Goal: Task Accomplishment & Management: Complete application form

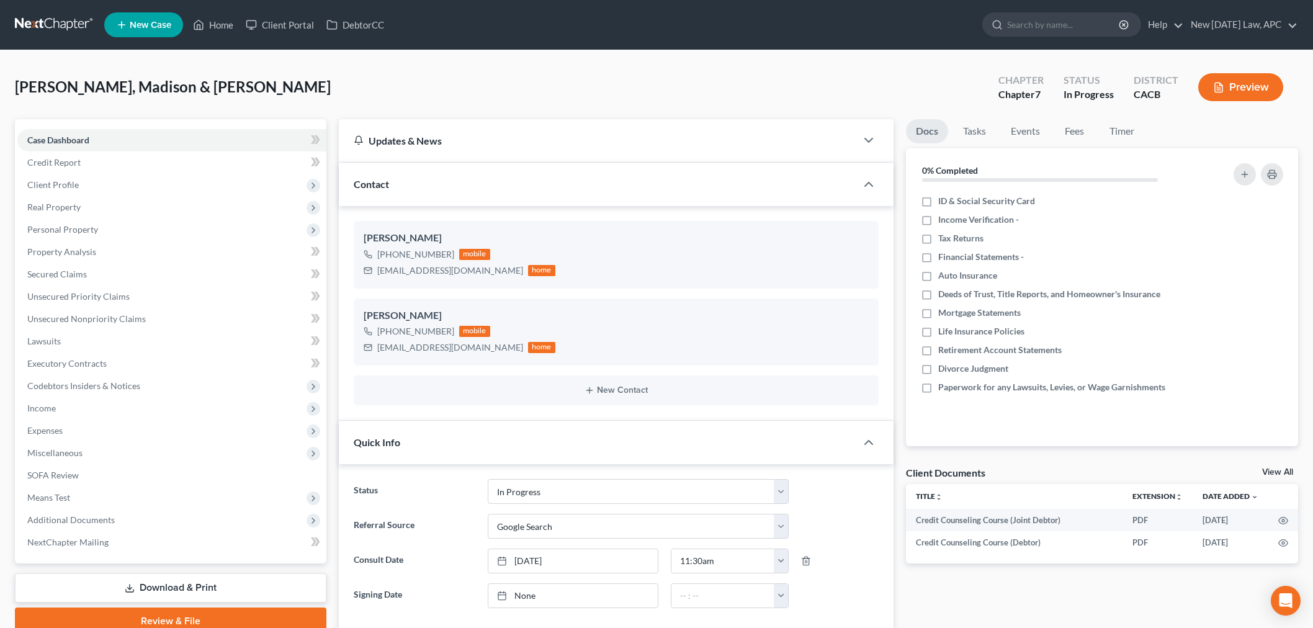
select select "5"
select select "4"
click at [228, 20] on link "Home" at bounding box center [213, 25] width 53 height 22
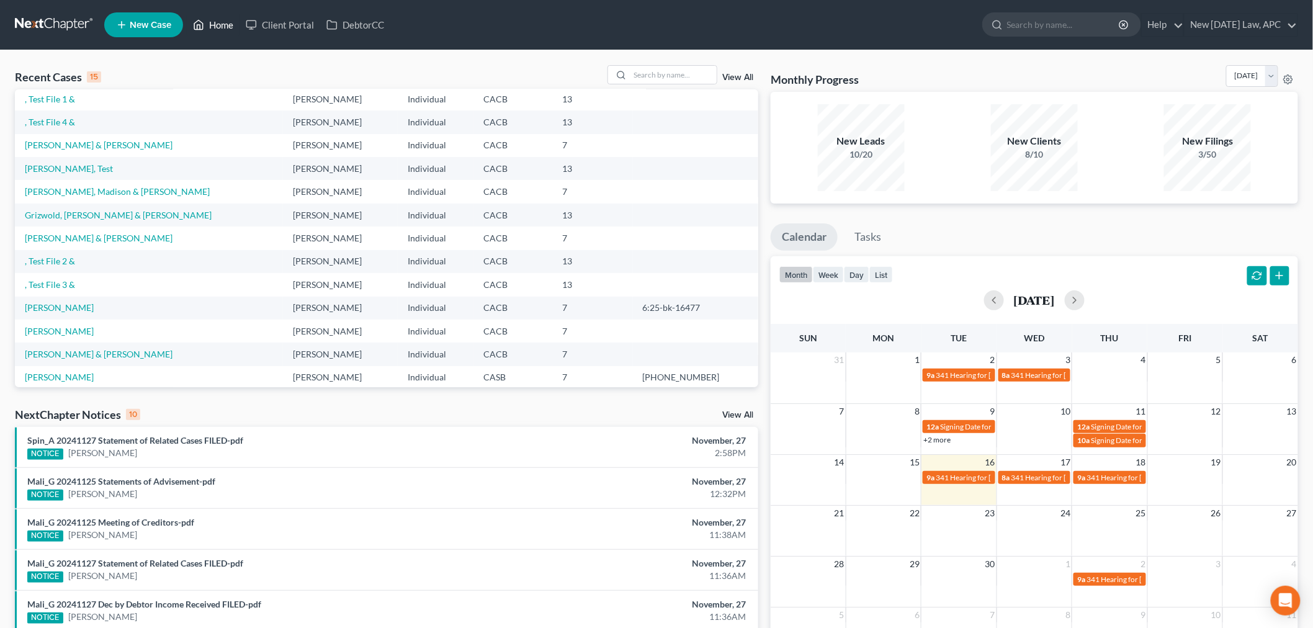
scroll to position [69, 0]
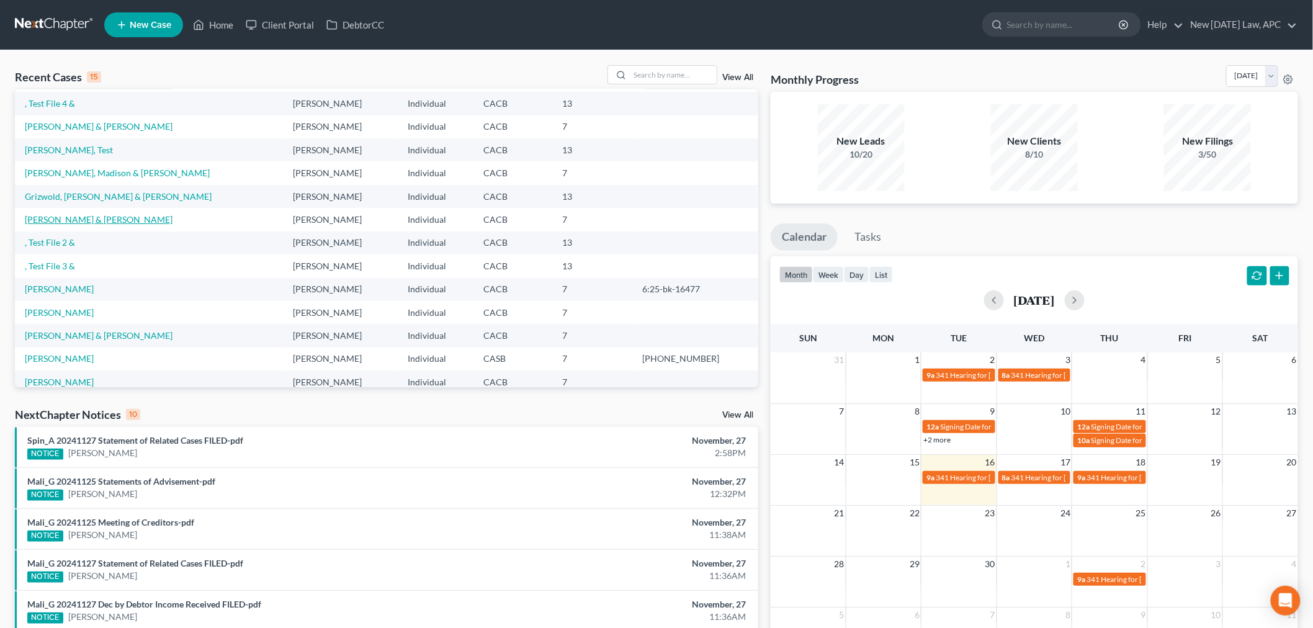
click at [85, 220] on link "[PERSON_NAME] & [PERSON_NAME]" at bounding box center [99, 219] width 148 height 11
select select "6"
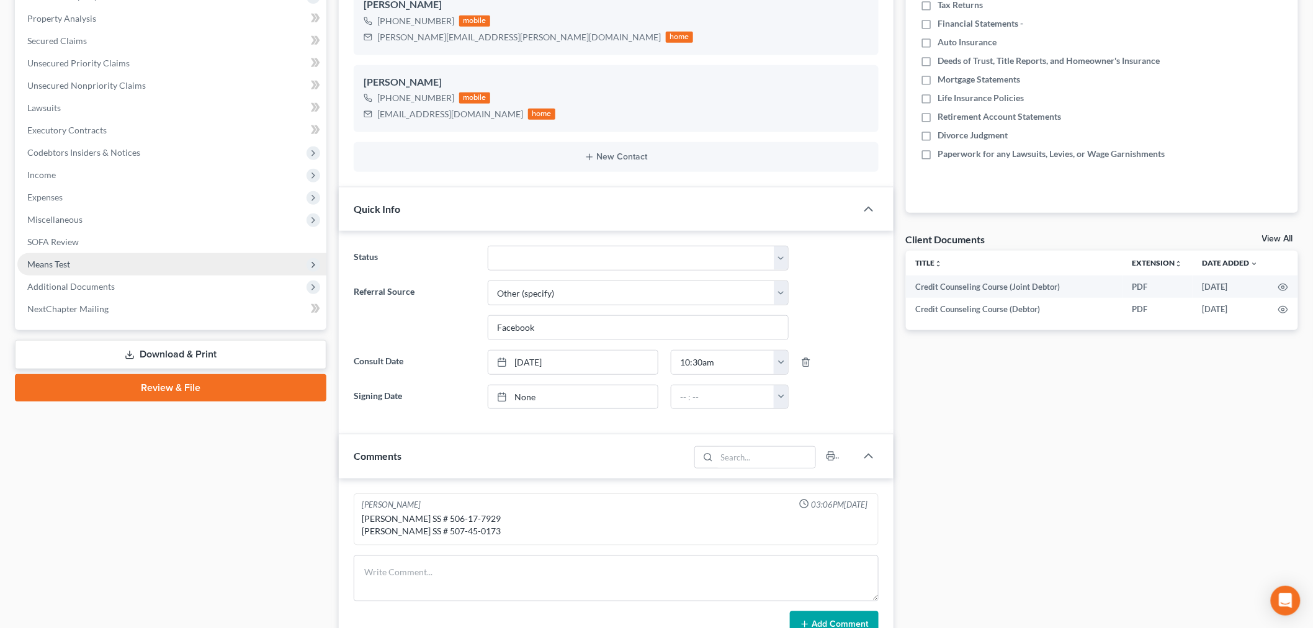
scroll to position [207, 0]
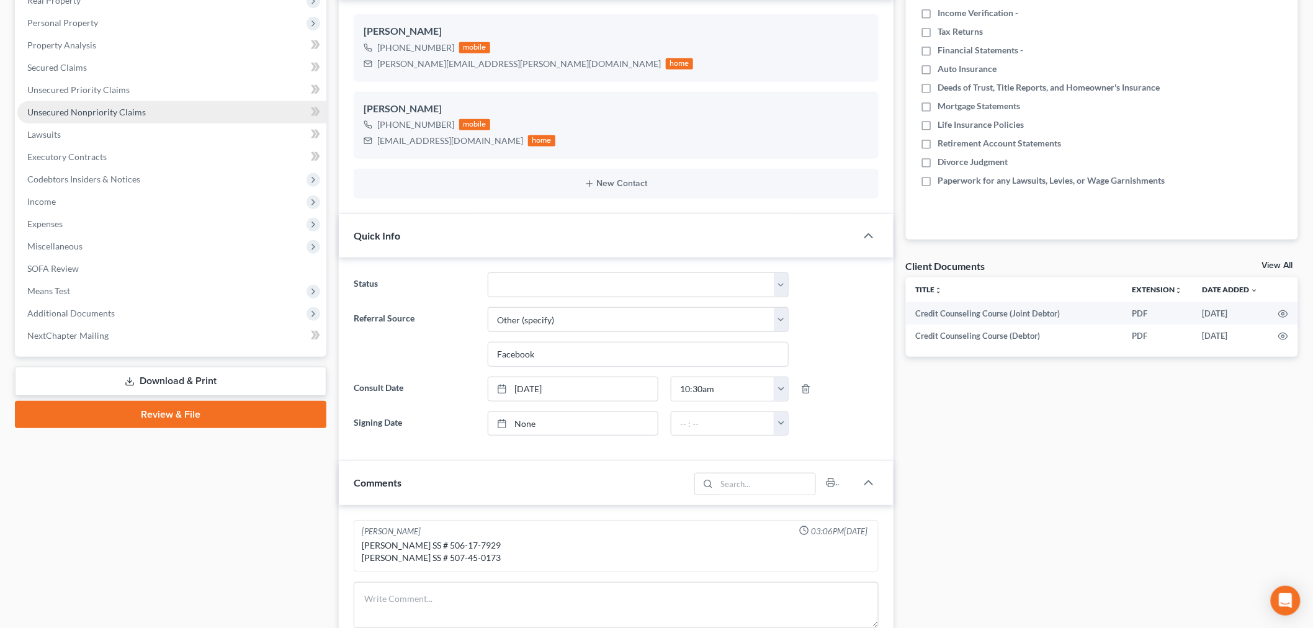
click at [87, 107] on span "Unsecured Nonpriority Claims" at bounding box center [86, 112] width 118 height 11
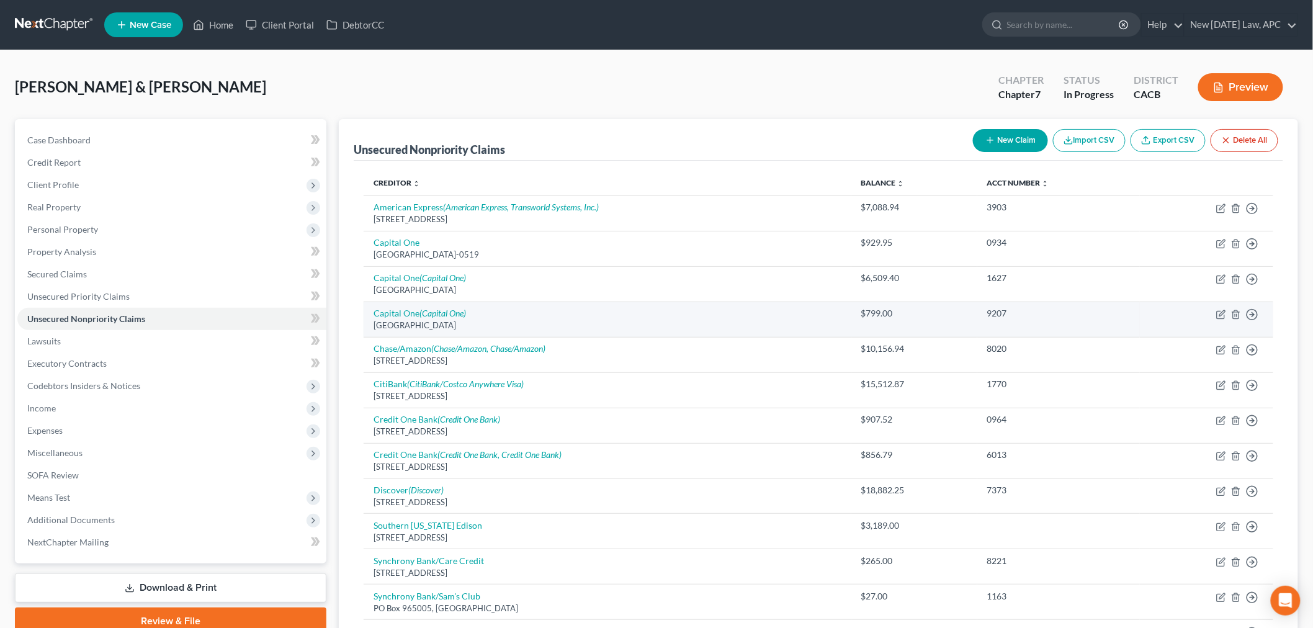
scroll to position [69, 0]
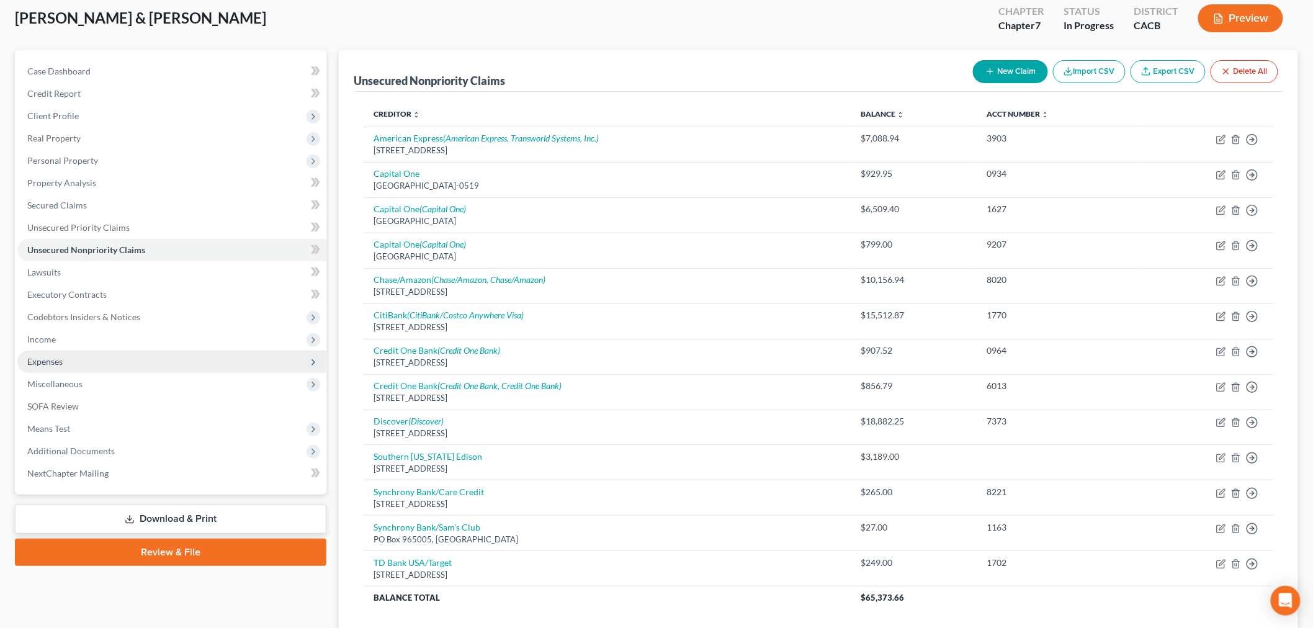
click at [87, 359] on span "Expenses" at bounding box center [171, 362] width 309 height 22
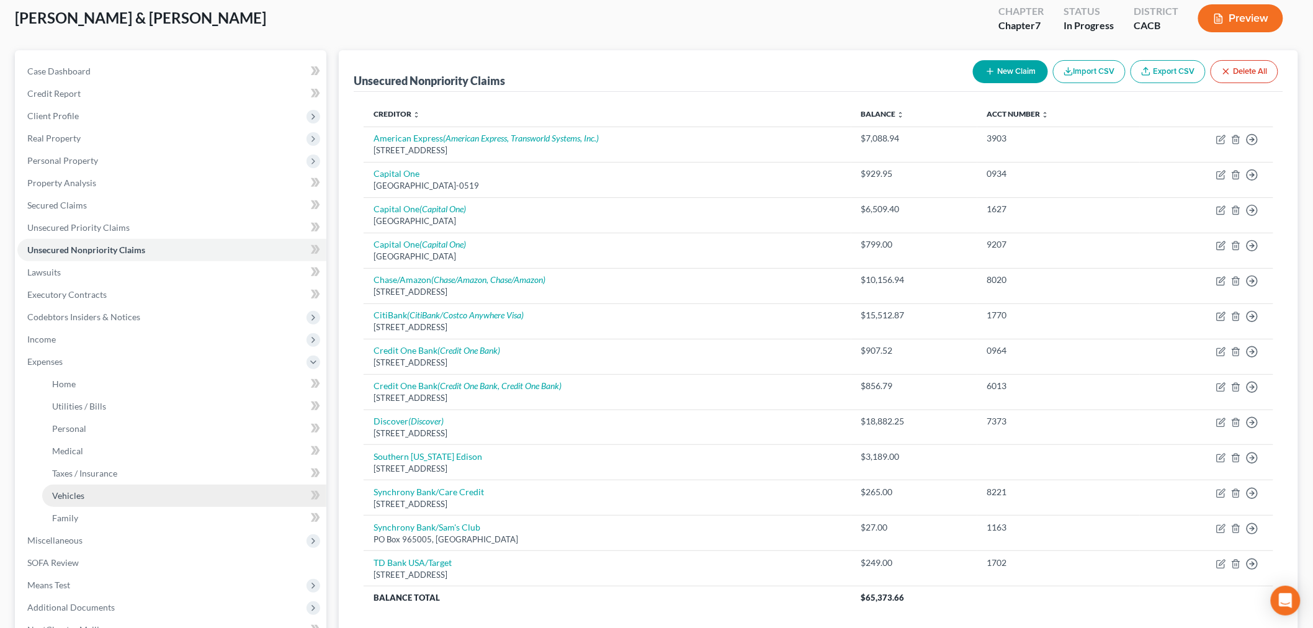
click at [76, 494] on span "Vehicles" at bounding box center [68, 495] width 32 height 11
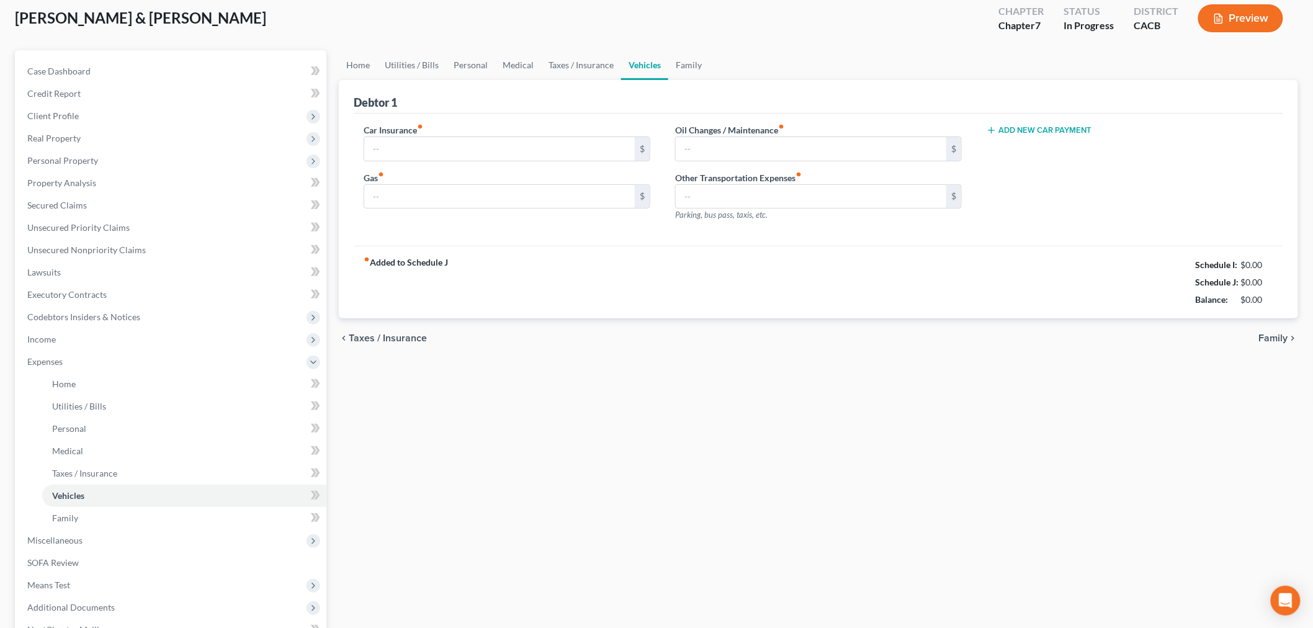
scroll to position [2, 0]
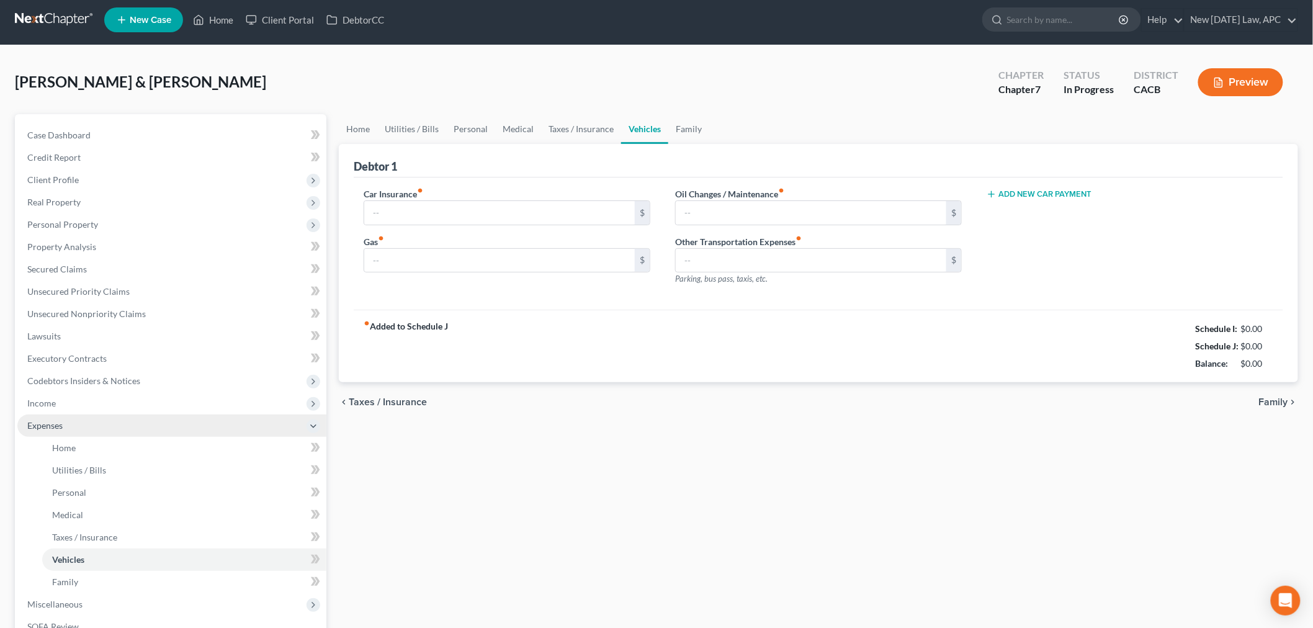
type input "975.00"
type input "0.00"
type input "50.00"
type input "0.00"
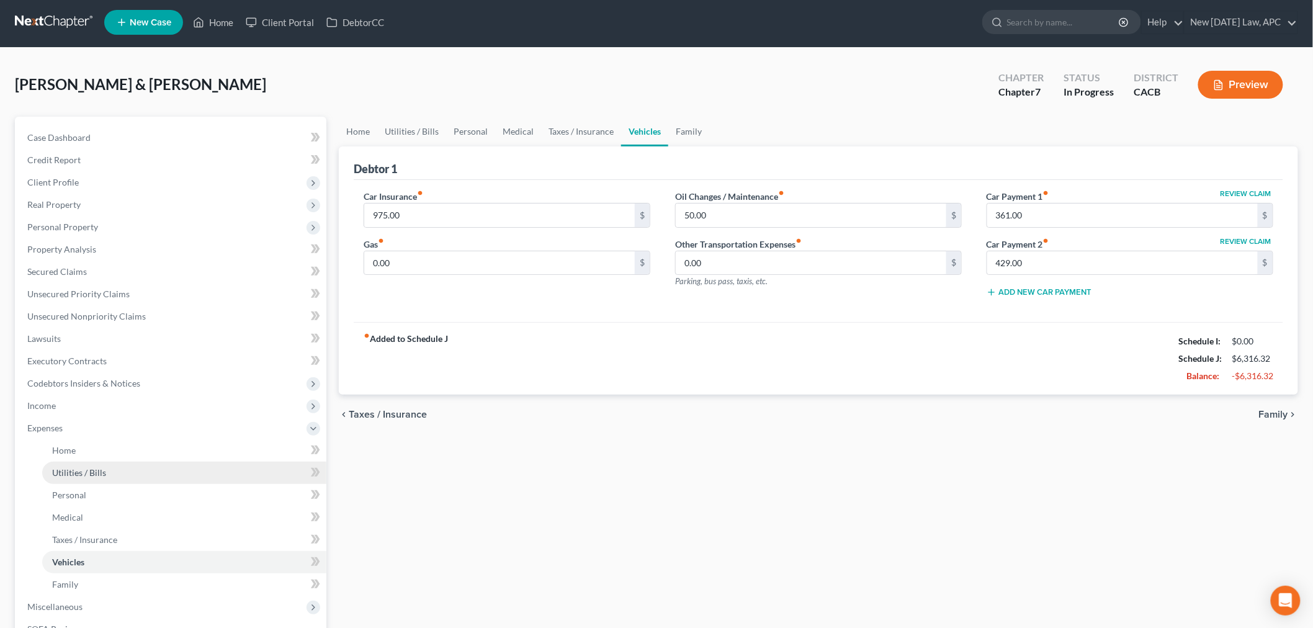
scroll to position [0, 0]
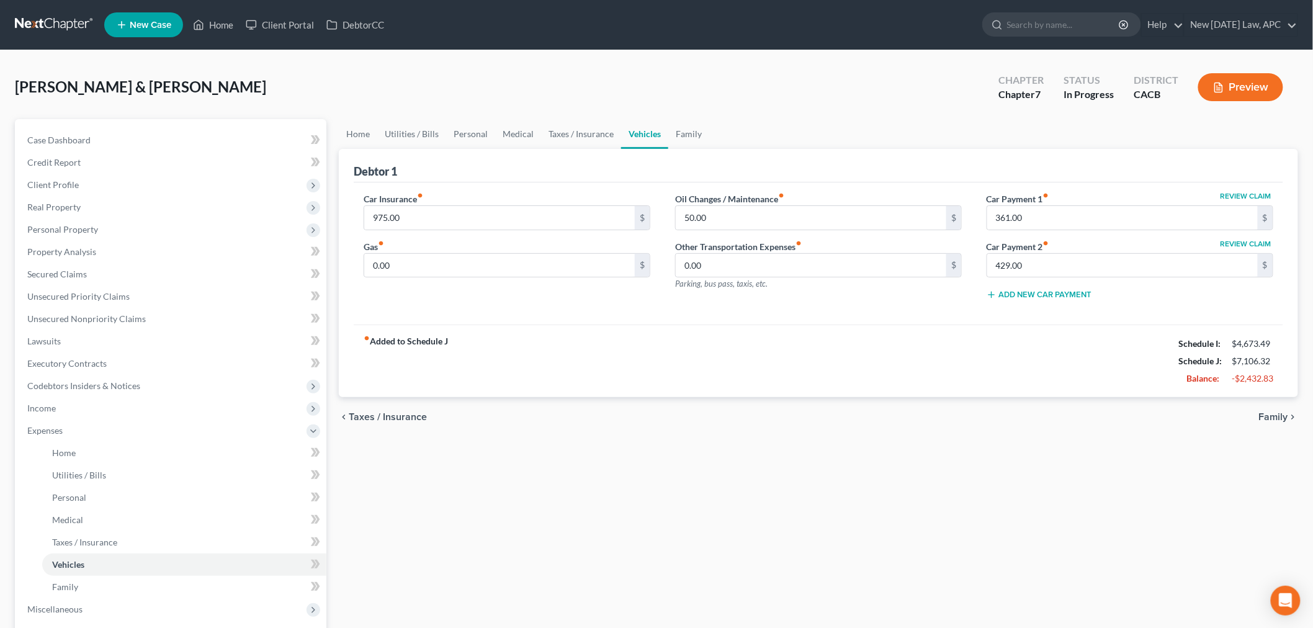
click at [413, 282] on div "Car Insurance fiber_manual_record 975.00 $ Gas fiber_manual_record 0.00 $" at bounding box center [506, 251] width 311 height 118
click at [467, 269] on input "0.00" at bounding box center [499, 266] width 270 height 24
click at [393, 264] on input "0.00" at bounding box center [499, 266] width 270 height 24
click at [392, 264] on input "0.00" at bounding box center [499, 266] width 270 height 24
click at [403, 304] on div "Car Insurance fiber_manual_record 975.00 $ Gas fiber_manual_record 0.00 $" at bounding box center [506, 251] width 311 height 118
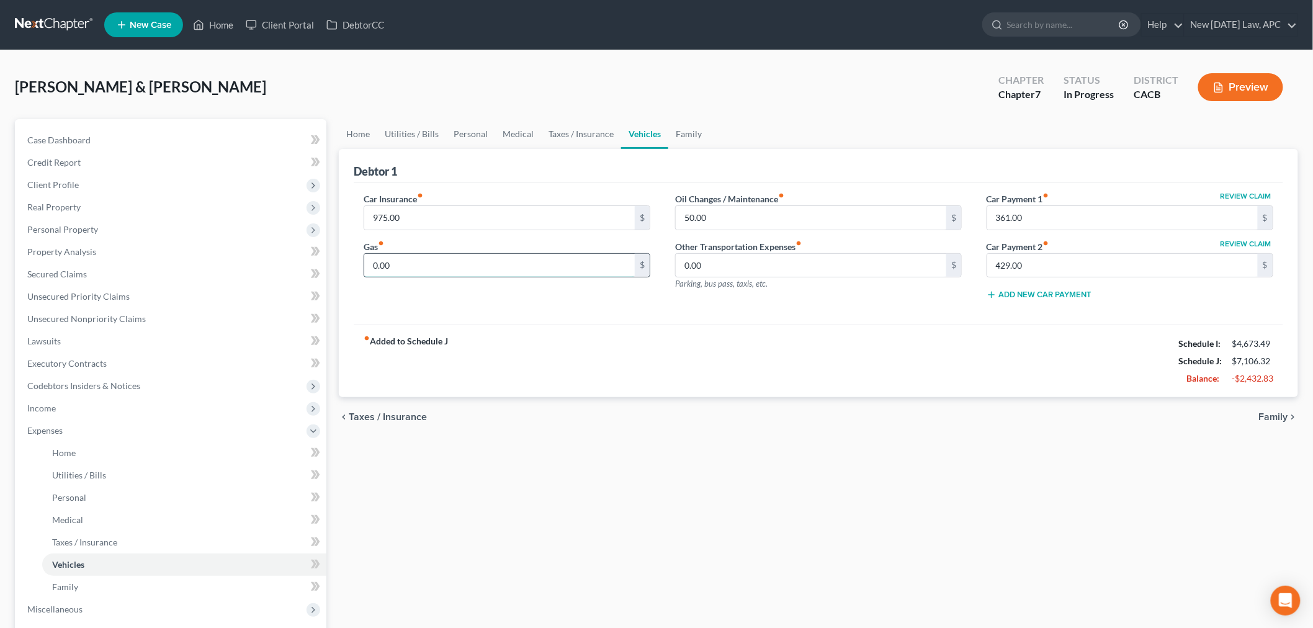
click at [398, 268] on input "0.00" at bounding box center [499, 266] width 270 height 24
type input "100.00"
click at [401, 319] on div "Car Insurance fiber_manual_record 975.00 $ Gas fiber_manual_record 100.00 $ Oil…" at bounding box center [818, 253] width 929 height 143
click at [64, 274] on span "Secured Claims" at bounding box center [57, 274] width 60 height 11
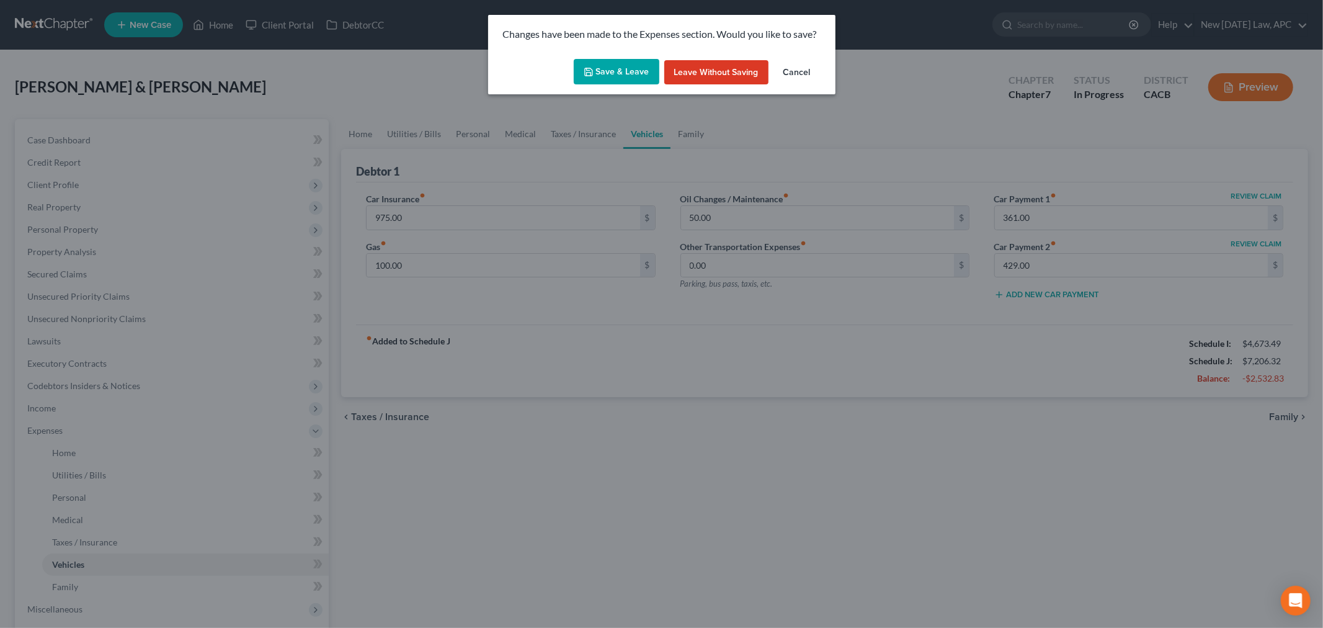
click at [628, 69] on button "Save & Leave" at bounding box center [617, 72] width 86 height 26
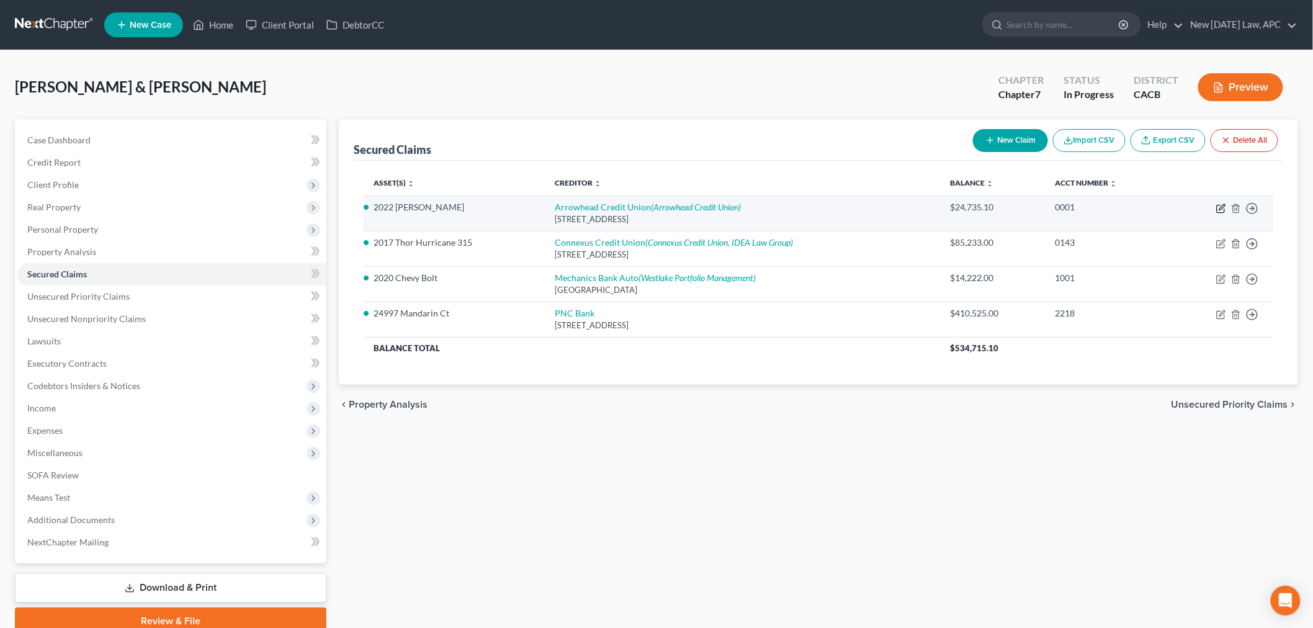
click at [1223, 206] on icon "button" at bounding box center [1221, 208] width 10 height 10
select select "4"
select select "0"
select select "4"
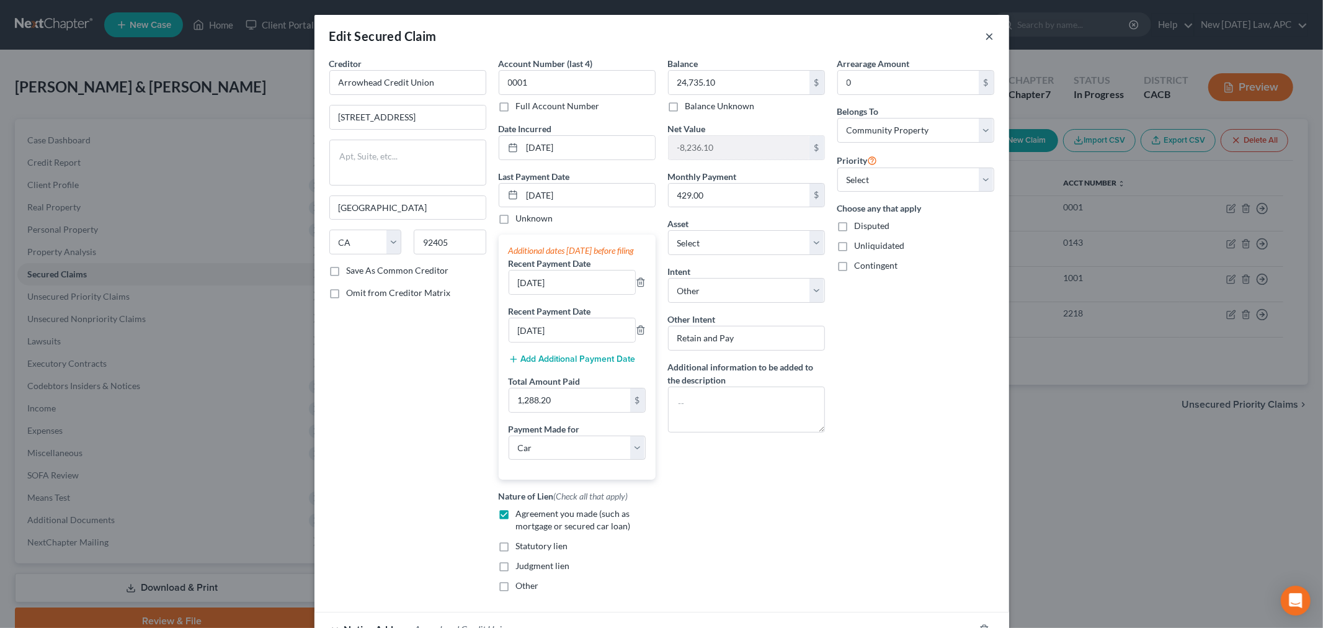
click at [986, 35] on button "×" at bounding box center [990, 36] width 9 height 15
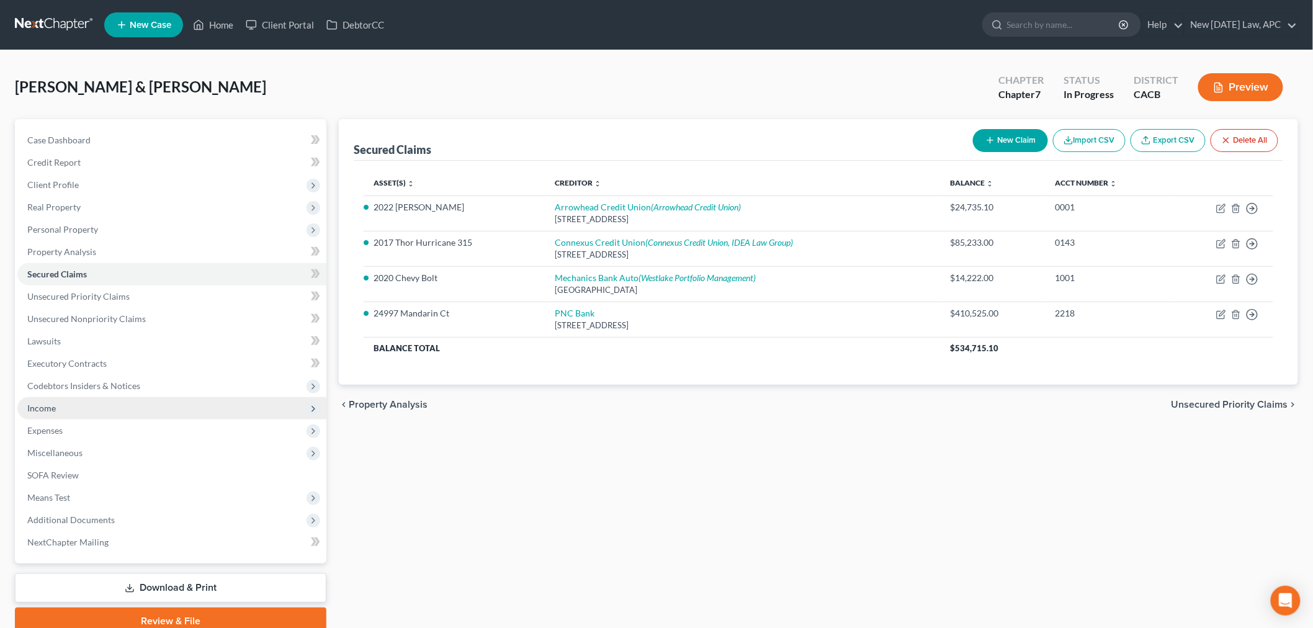
click at [125, 402] on span "Income" at bounding box center [171, 408] width 309 height 22
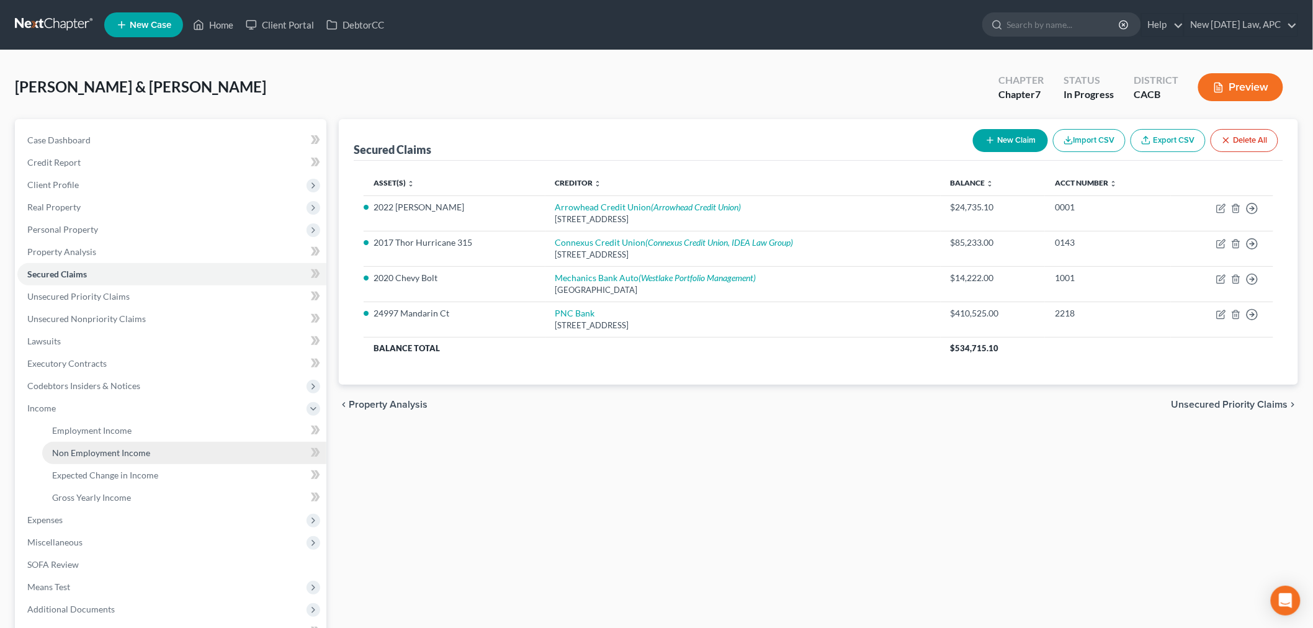
click at [102, 451] on span "Non Employment Income" at bounding box center [101, 452] width 98 height 11
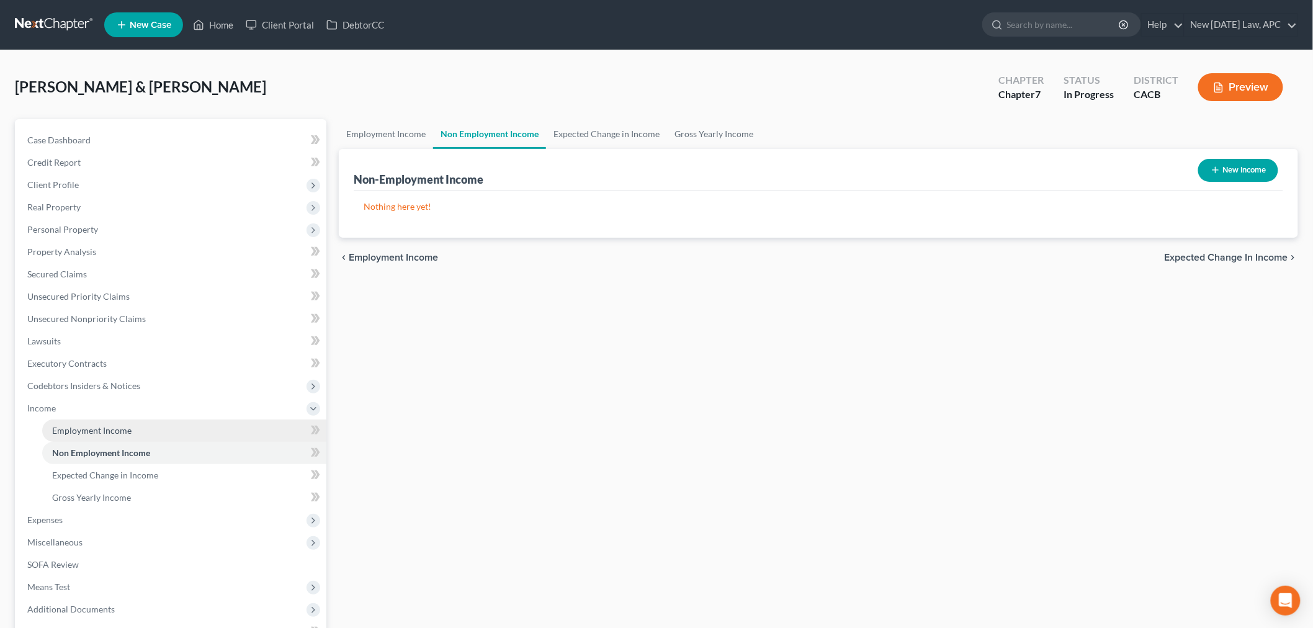
click at [96, 426] on span "Employment Income" at bounding box center [91, 430] width 79 height 11
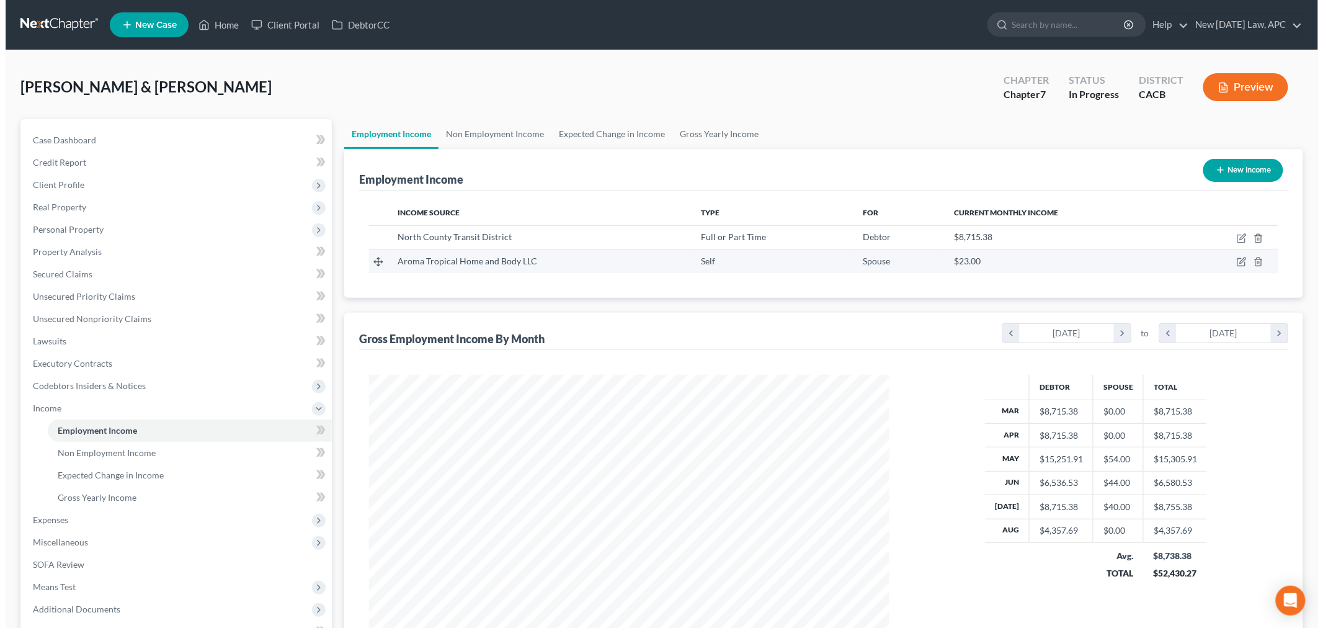
scroll to position [259, 545]
click at [1236, 263] on icon "button" at bounding box center [1236, 262] width 10 height 10
select select "1"
select select "4"
select select "0"
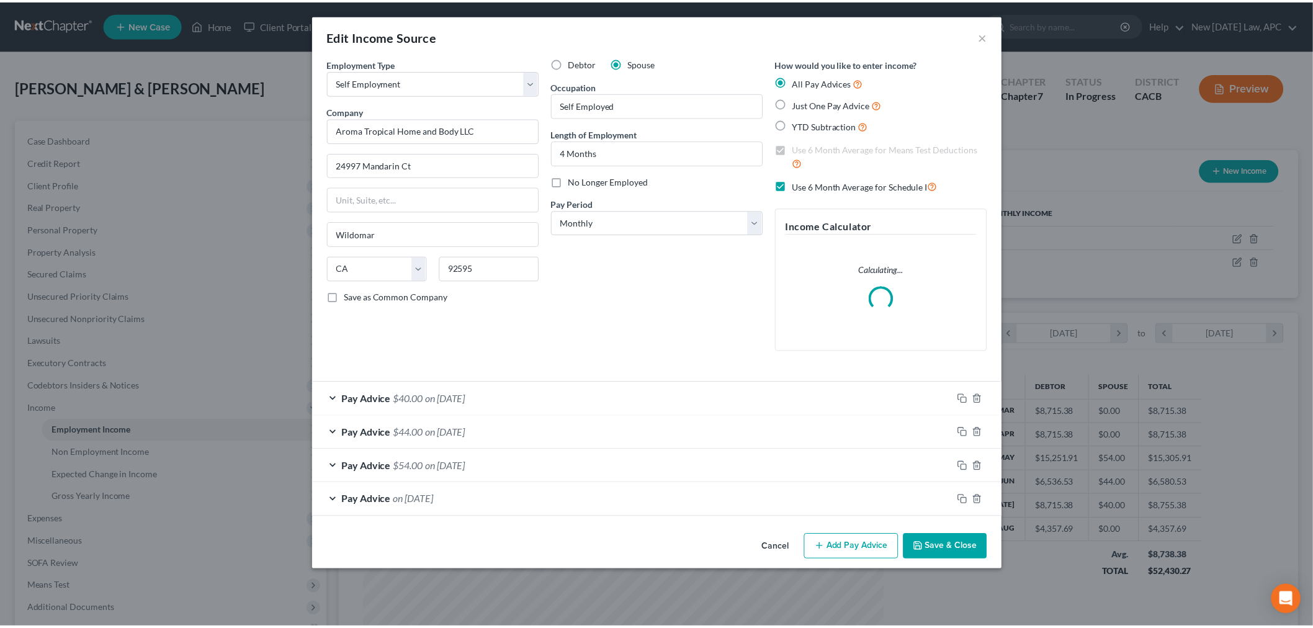
scroll to position [262, 550]
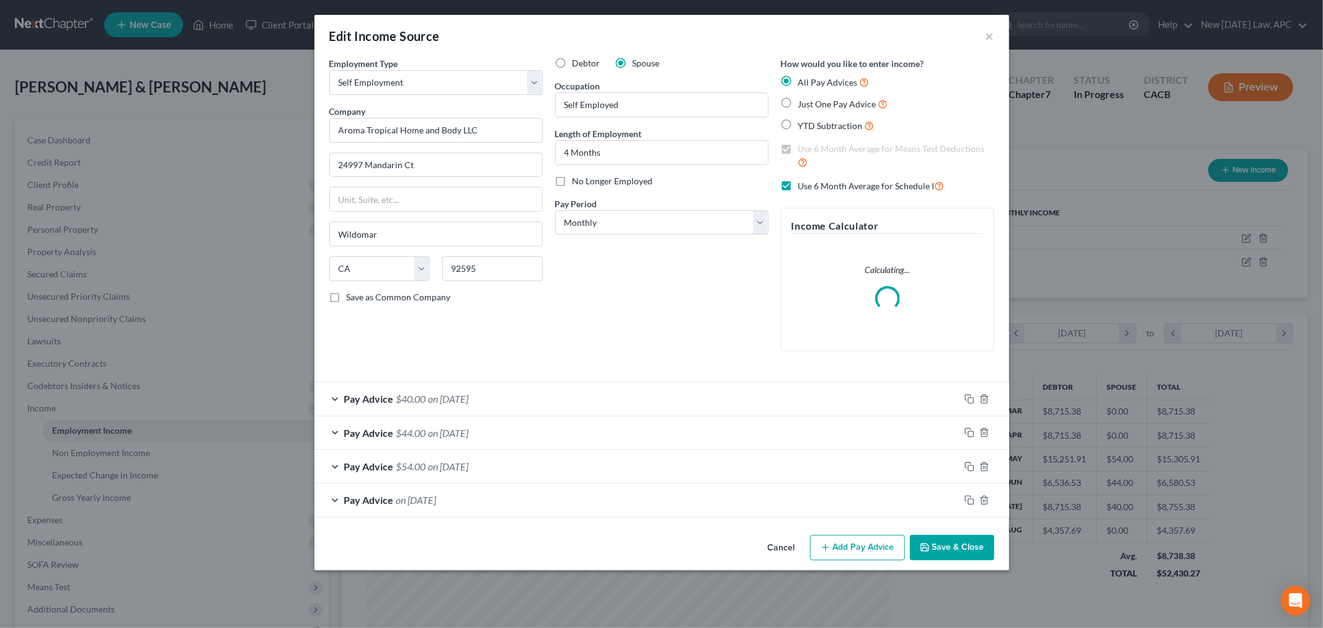
click at [352, 409] on div "Pay Advice $40.00 on [DATE]" at bounding box center [637, 398] width 645 height 33
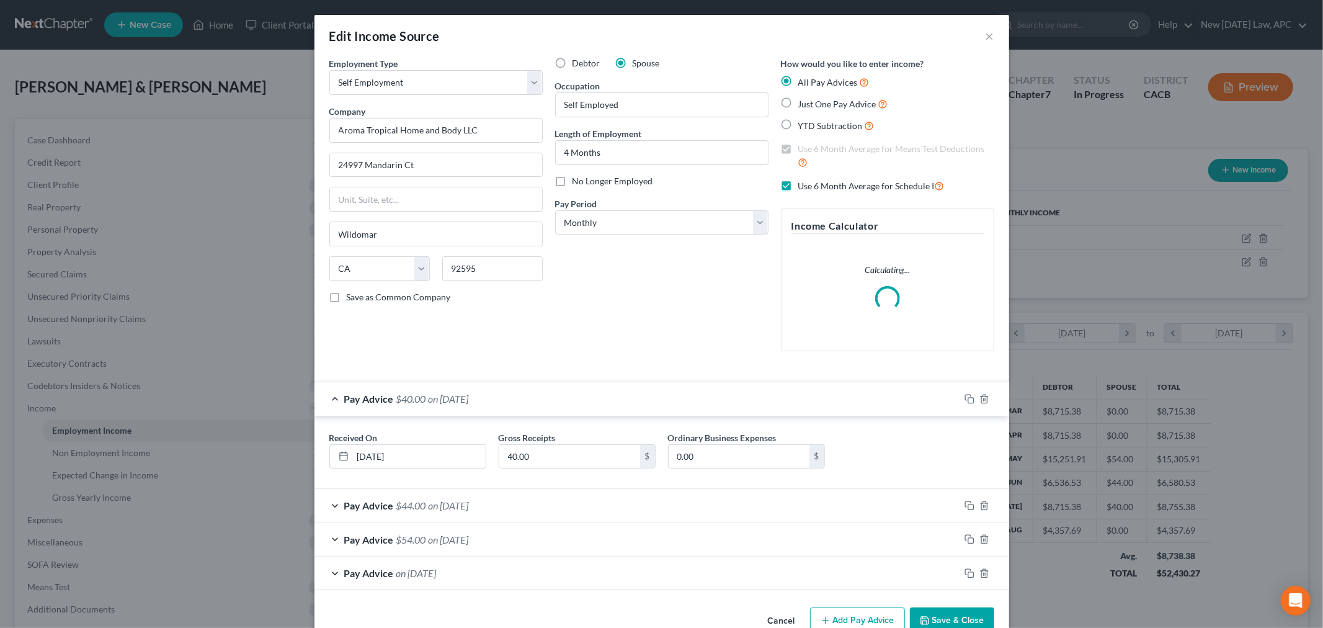
click at [344, 400] on span "Pay Advice" at bounding box center [369, 399] width 50 height 12
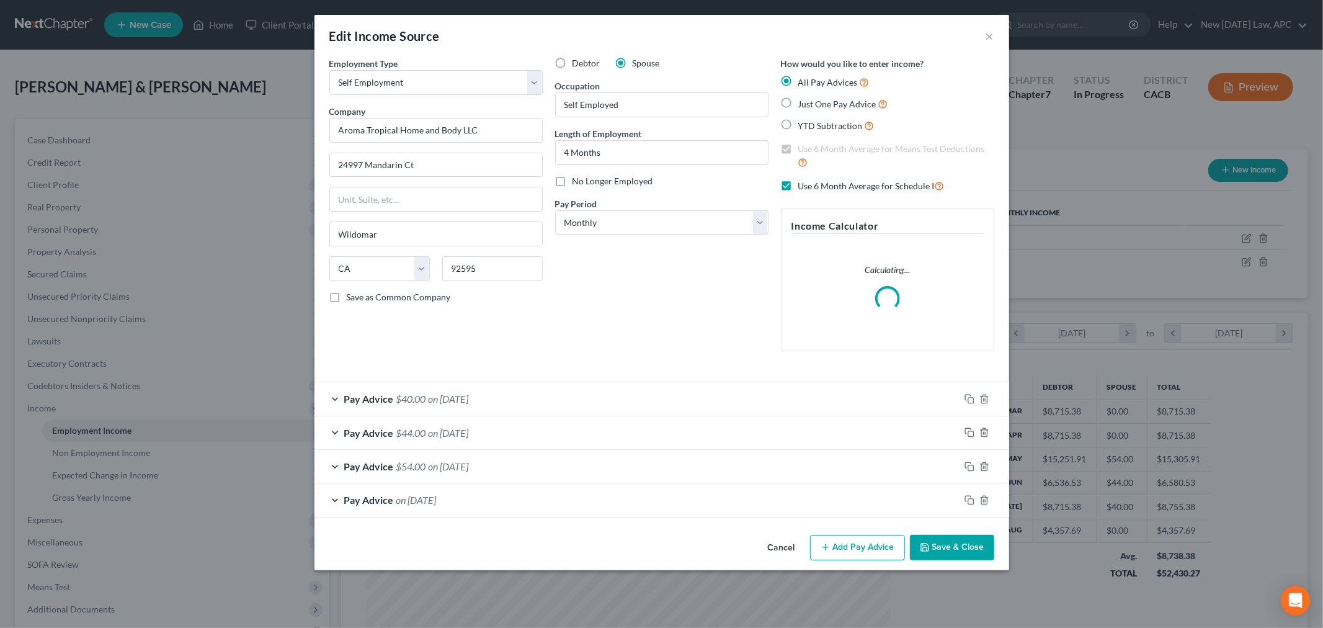
click at [335, 431] on div "Pay Advice $44.00 on [DATE]" at bounding box center [637, 432] width 645 height 33
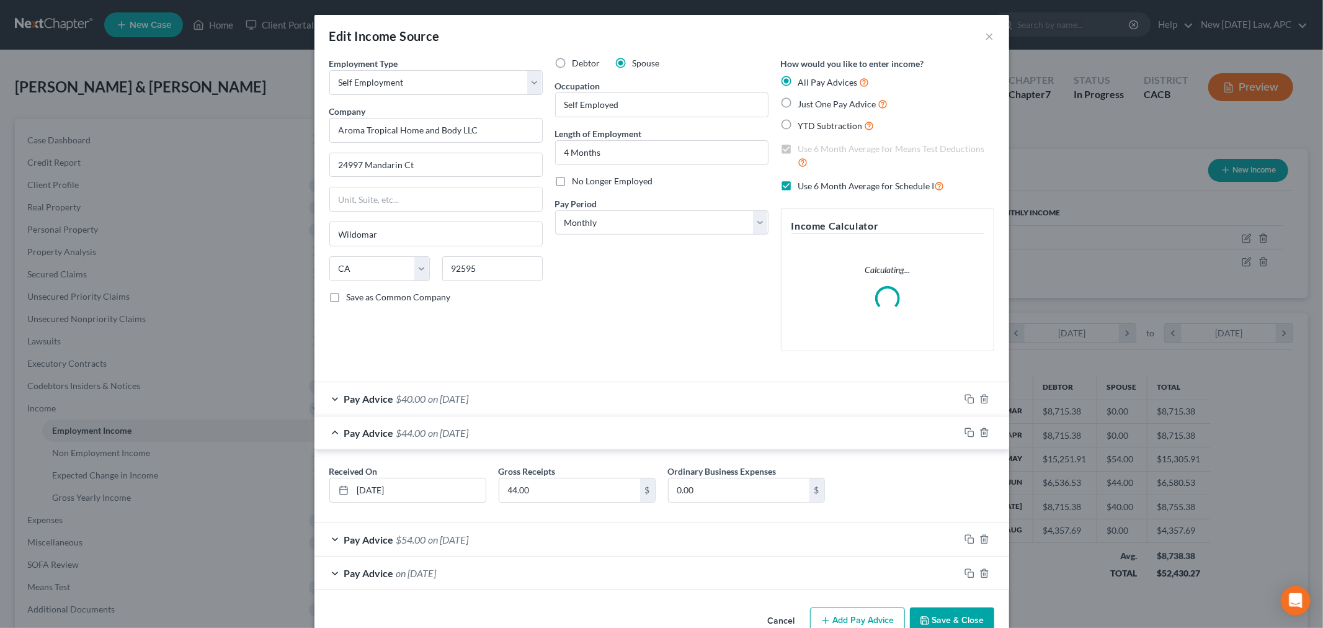
click at [335, 431] on div "Pay Advice $44.00 on [DATE]" at bounding box center [637, 432] width 645 height 33
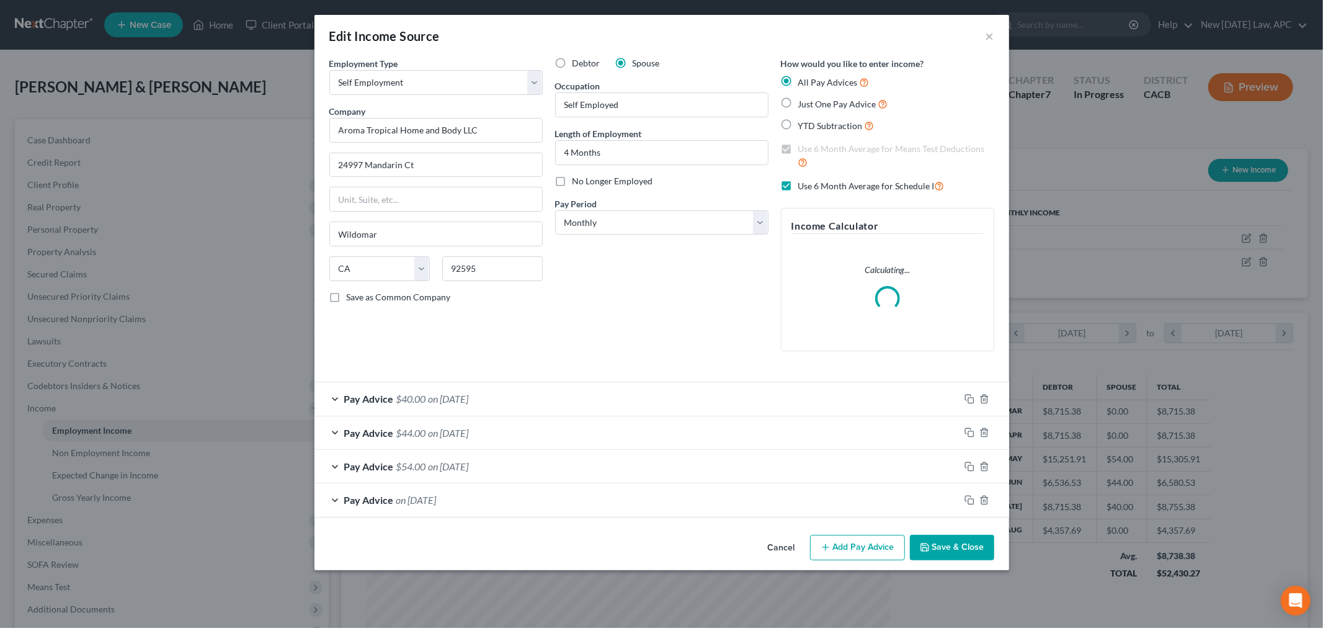
click at [333, 467] on div "Pay Advice $54.00 on [DATE]" at bounding box center [637, 466] width 645 height 33
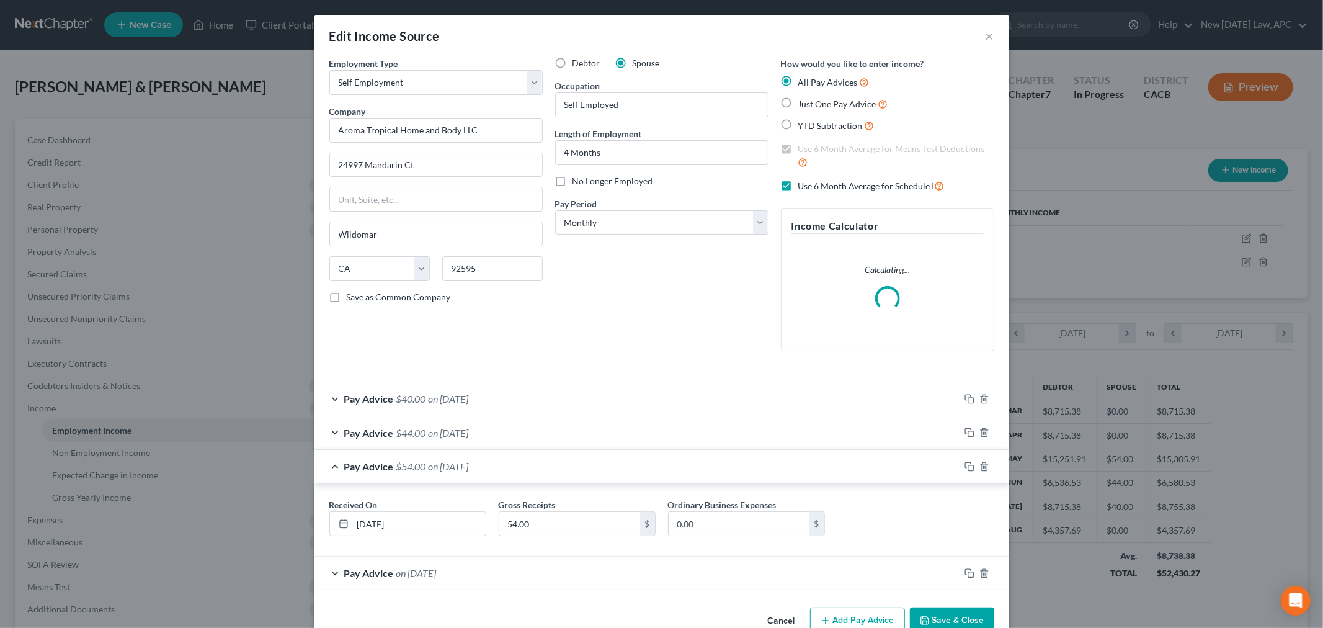
click at [333, 467] on div "Pay Advice $54.00 on [DATE]" at bounding box center [637, 466] width 645 height 33
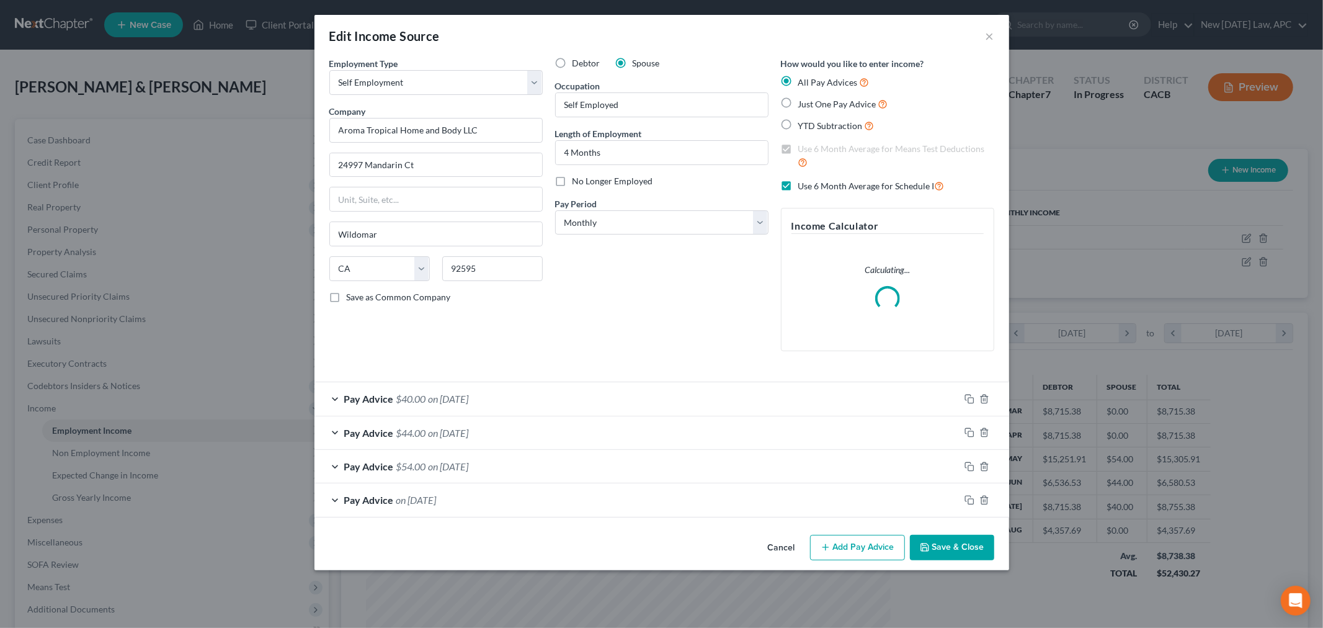
click at [333, 499] on div "Pay Advice on [DATE]" at bounding box center [637, 499] width 645 height 33
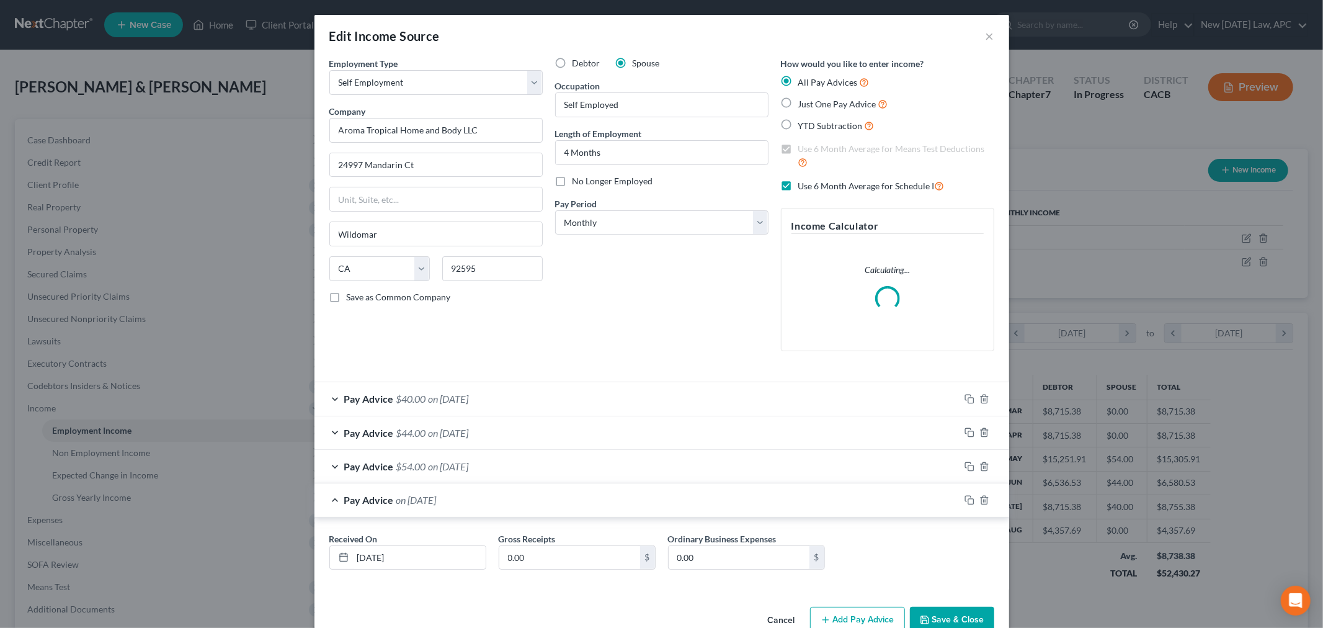
click at [333, 499] on div "Pay Advice on [DATE]" at bounding box center [637, 499] width 645 height 33
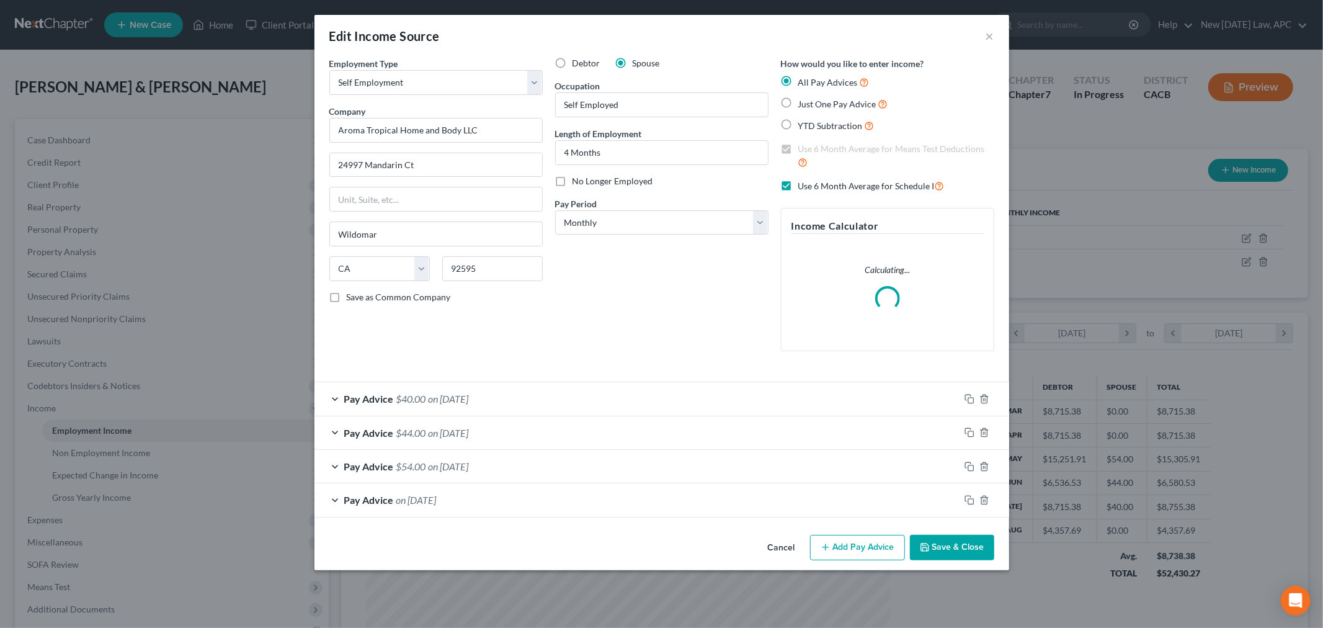
click at [978, 33] on div "Edit Income Source ×" at bounding box center [662, 36] width 695 height 42
click at [987, 33] on button "×" at bounding box center [990, 36] width 9 height 15
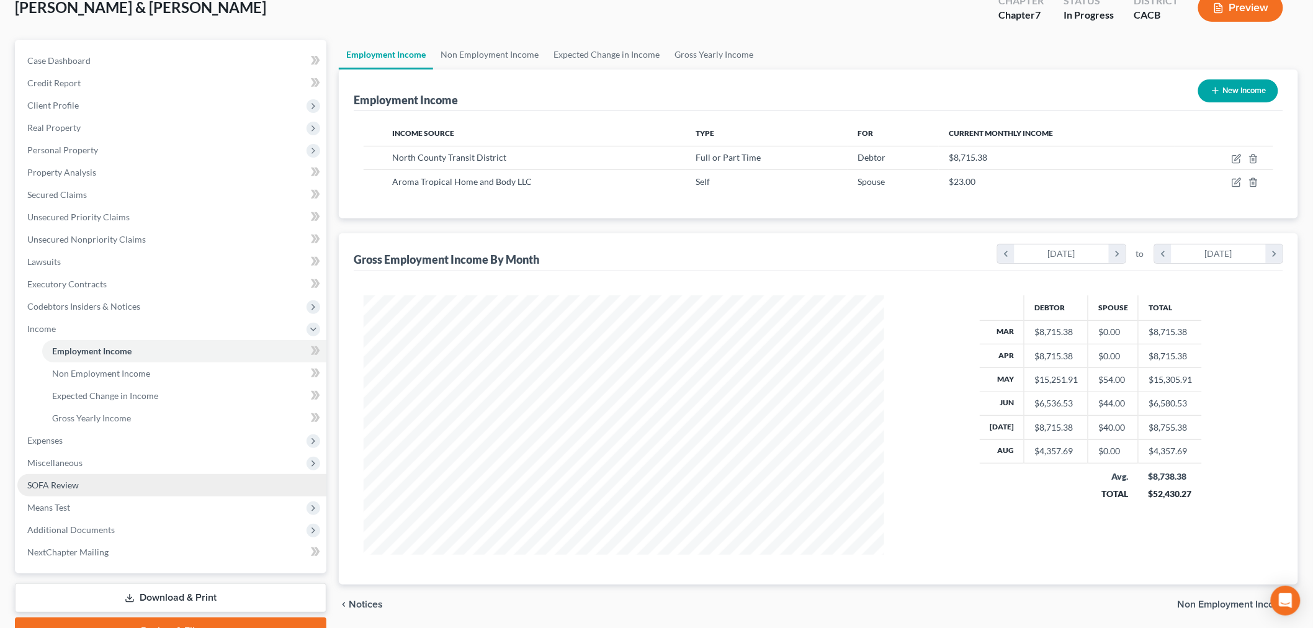
scroll to position [141, 0]
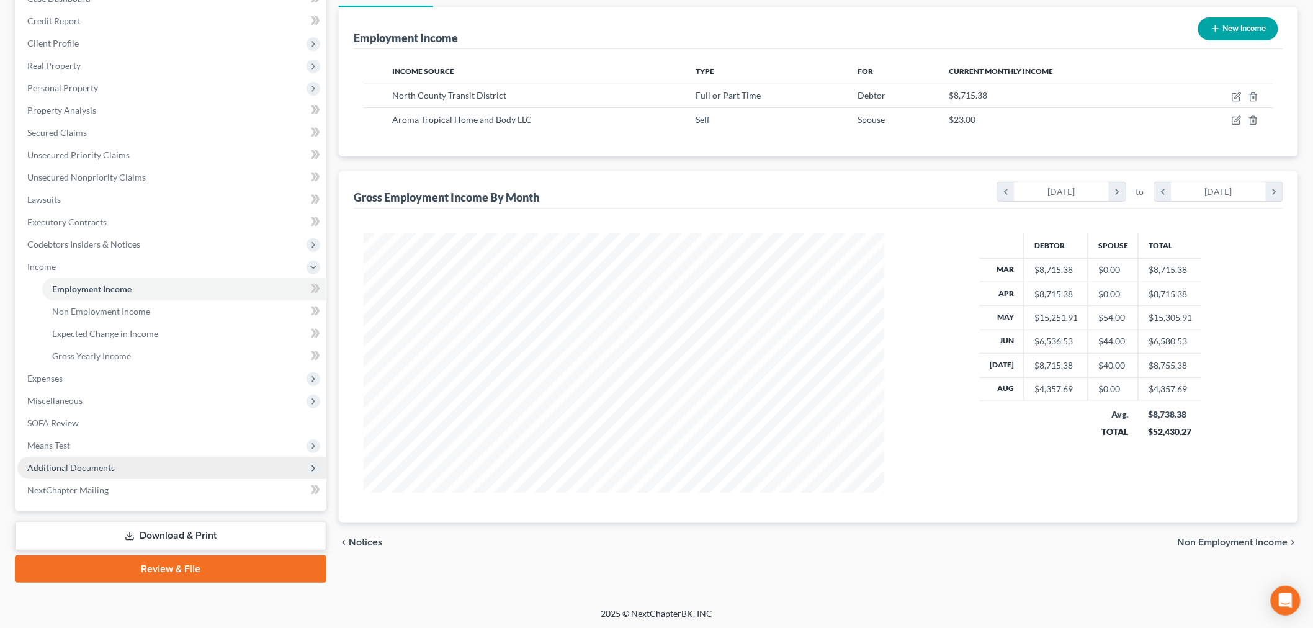
click at [76, 462] on span "Additional Documents" at bounding box center [70, 467] width 87 height 11
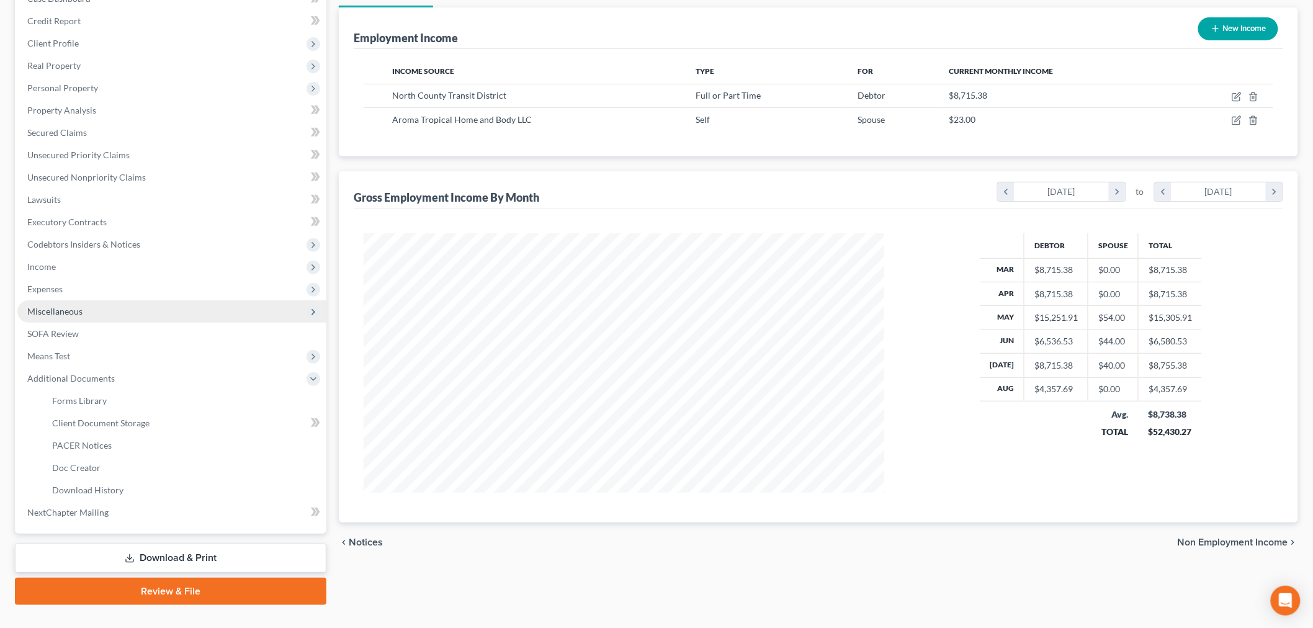
click at [65, 306] on span "Miscellaneous" at bounding box center [54, 311] width 55 height 11
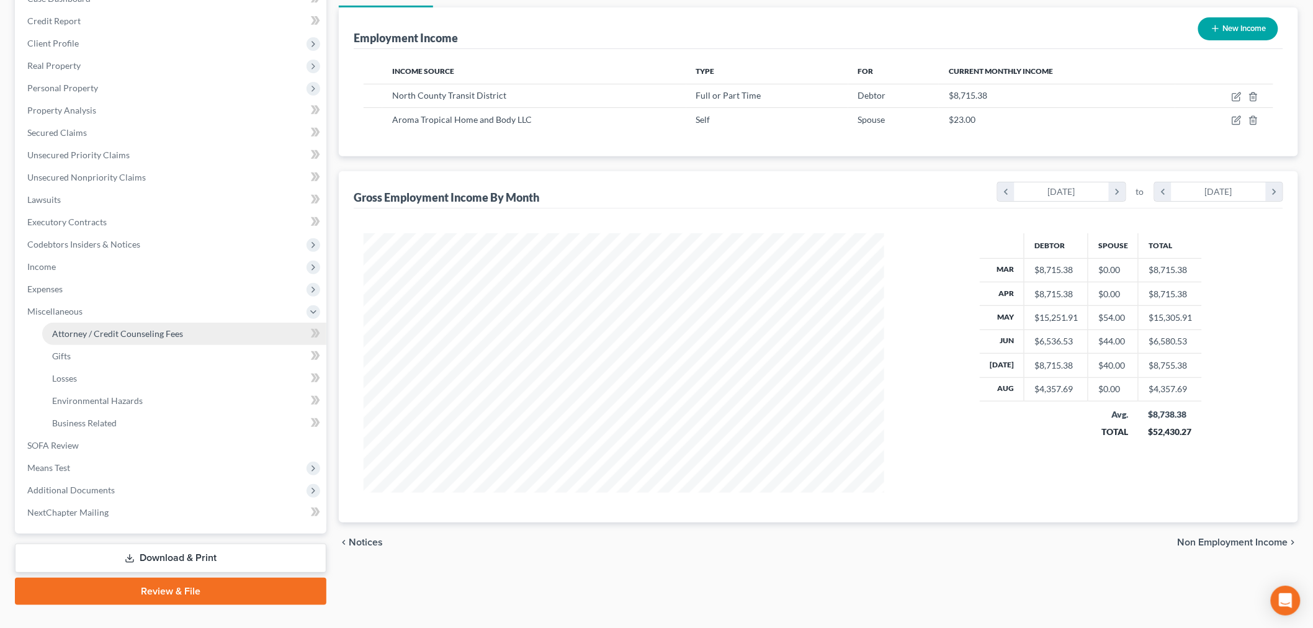
click at [85, 333] on span "Attorney / Credit Counseling Fees" at bounding box center [117, 333] width 131 height 11
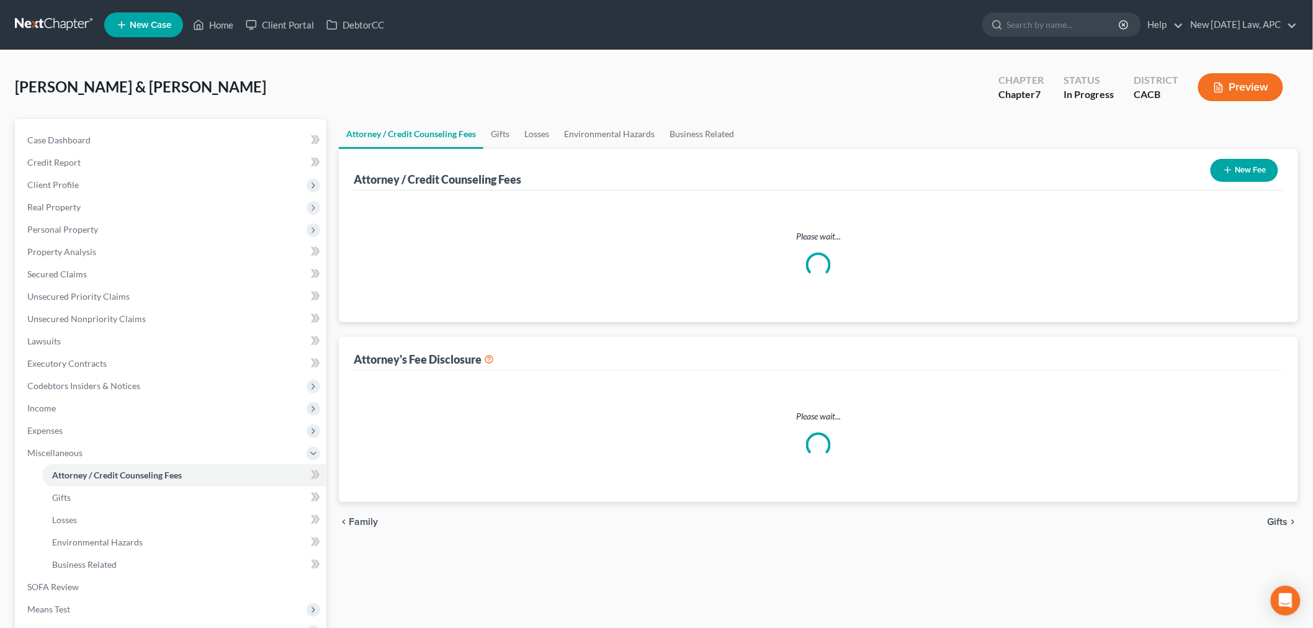
select select "1"
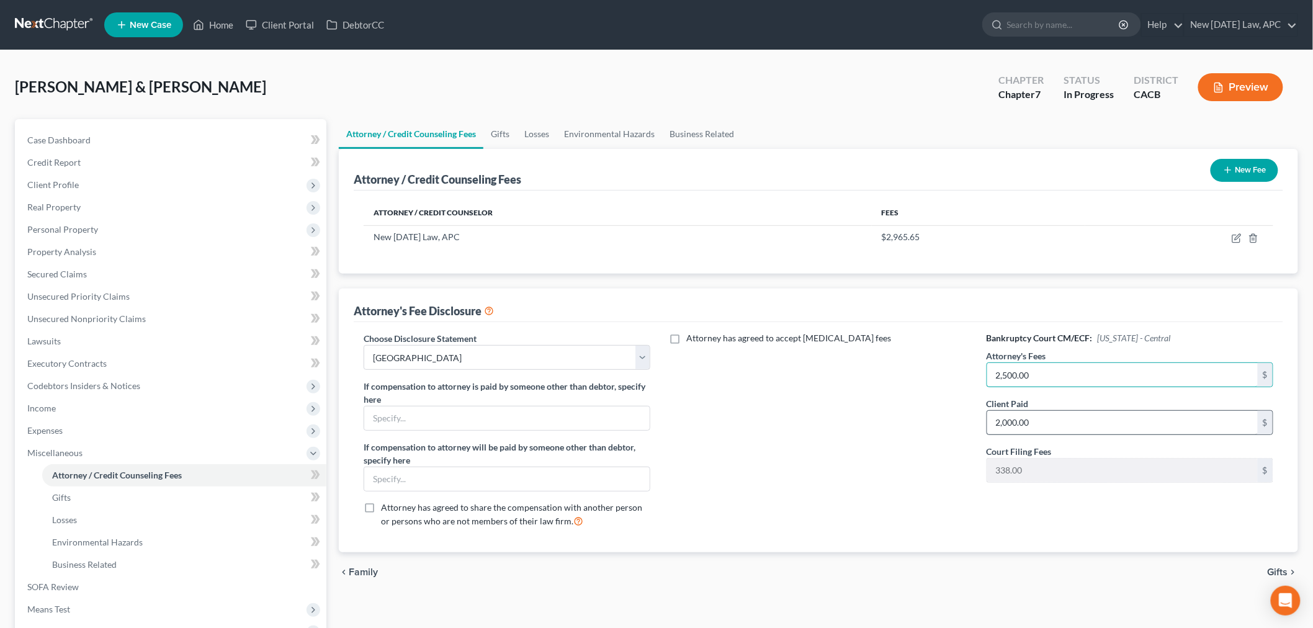
type input "2,500.00"
click at [1025, 424] on input "2,000.00" at bounding box center [1122, 423] width 270 height 24
type input "2,500.00"
click at [907, 457] on div "Attorney has agreed to accept [MEDICAL_DATA] fees" at bounding box center [818, 434] width 311 height 205
click at [47, 135] on span "Case Dashboard" at bounding box center [58, 140] width 63 height 11
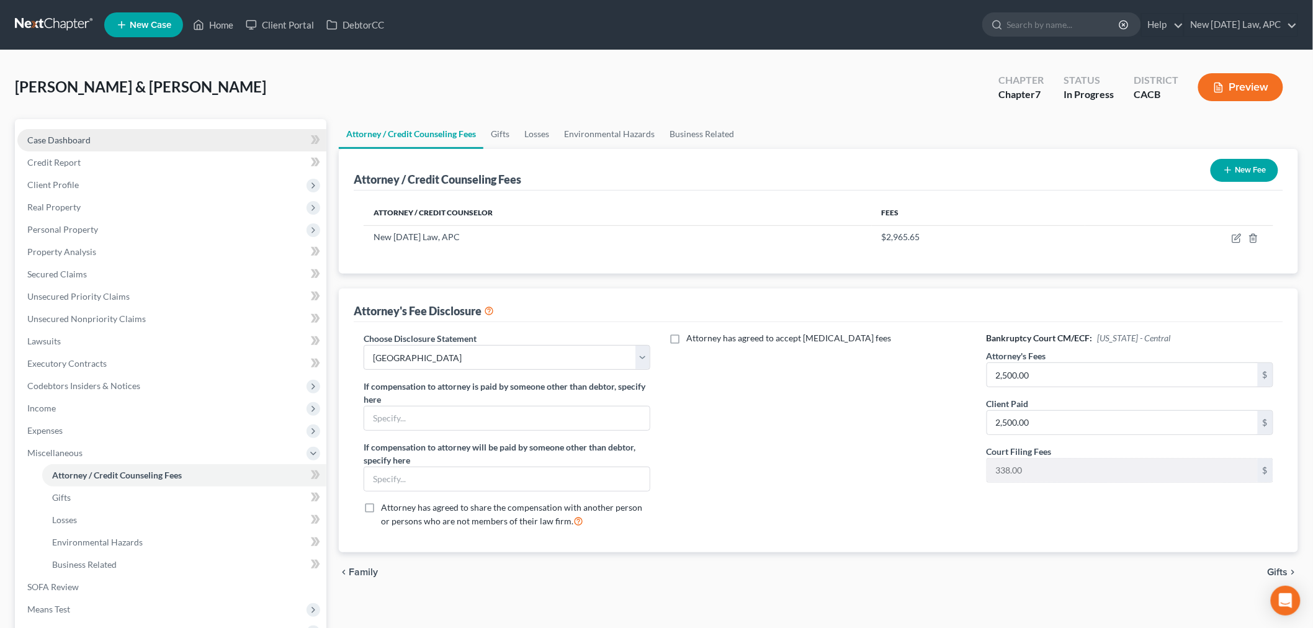
select select "6"
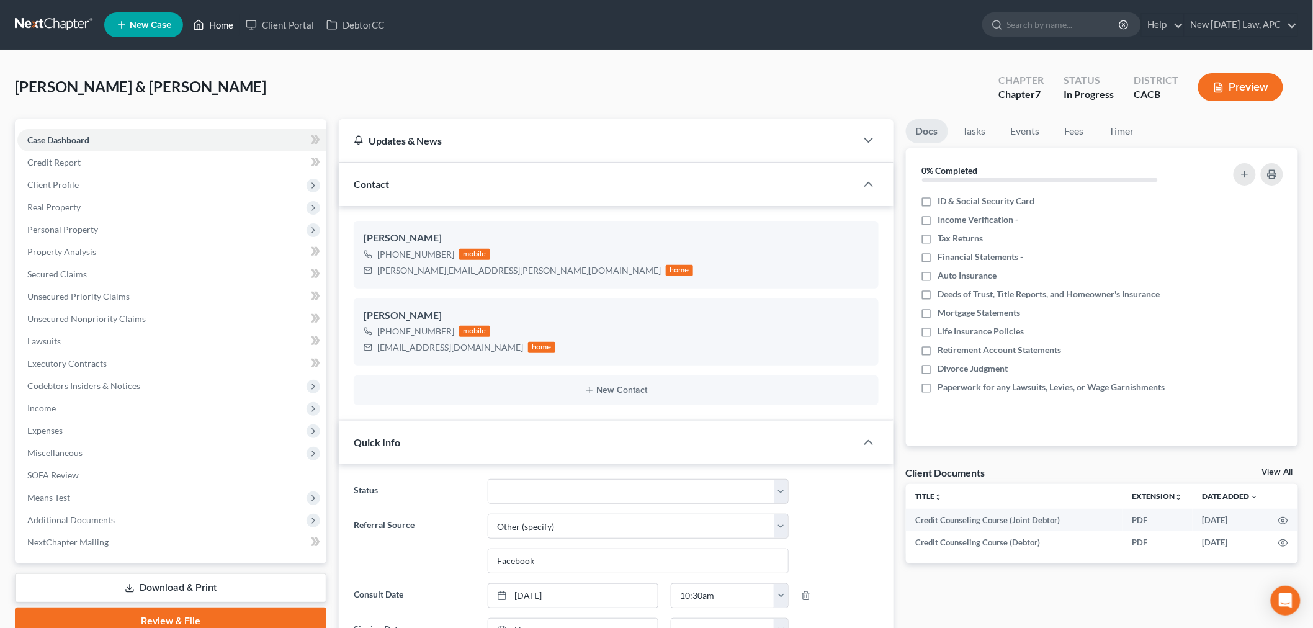
click at [224, 23] on link "Home" at bounding box center [213, 25] width 53 height 22
